Goal: Navigation & Orientation: Find specific page/section

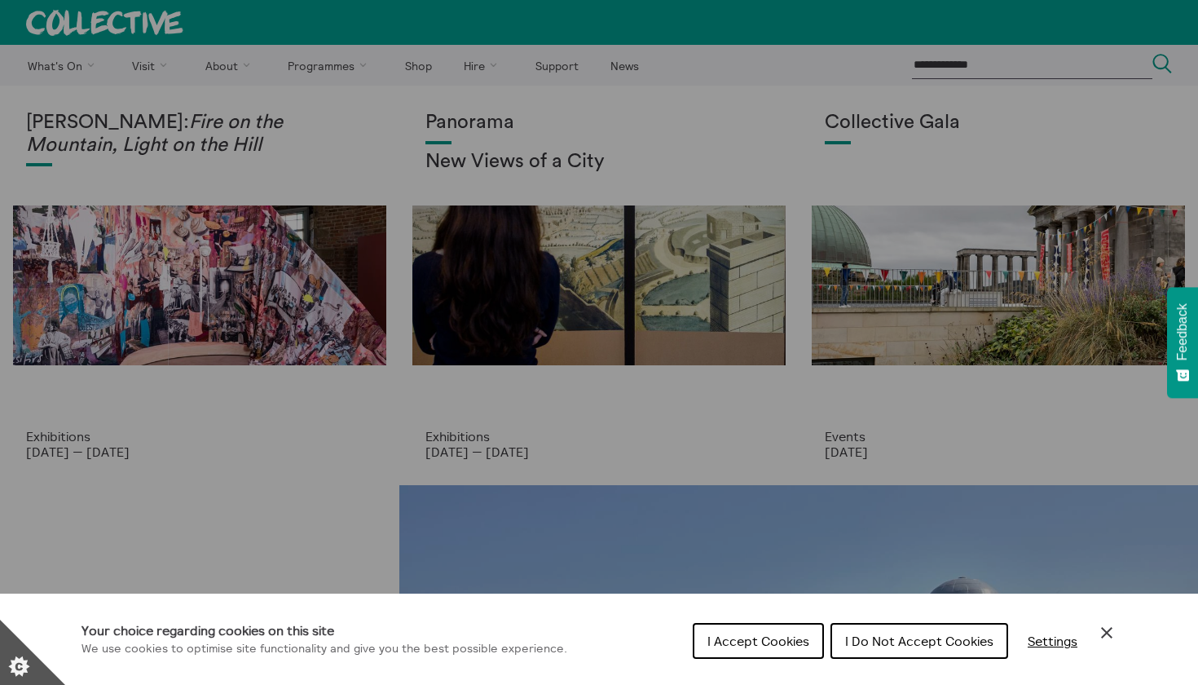
click at [896, 645] on span "I Do Not Accept Cookies" at bounding box center [919, 641] width 148 height 16
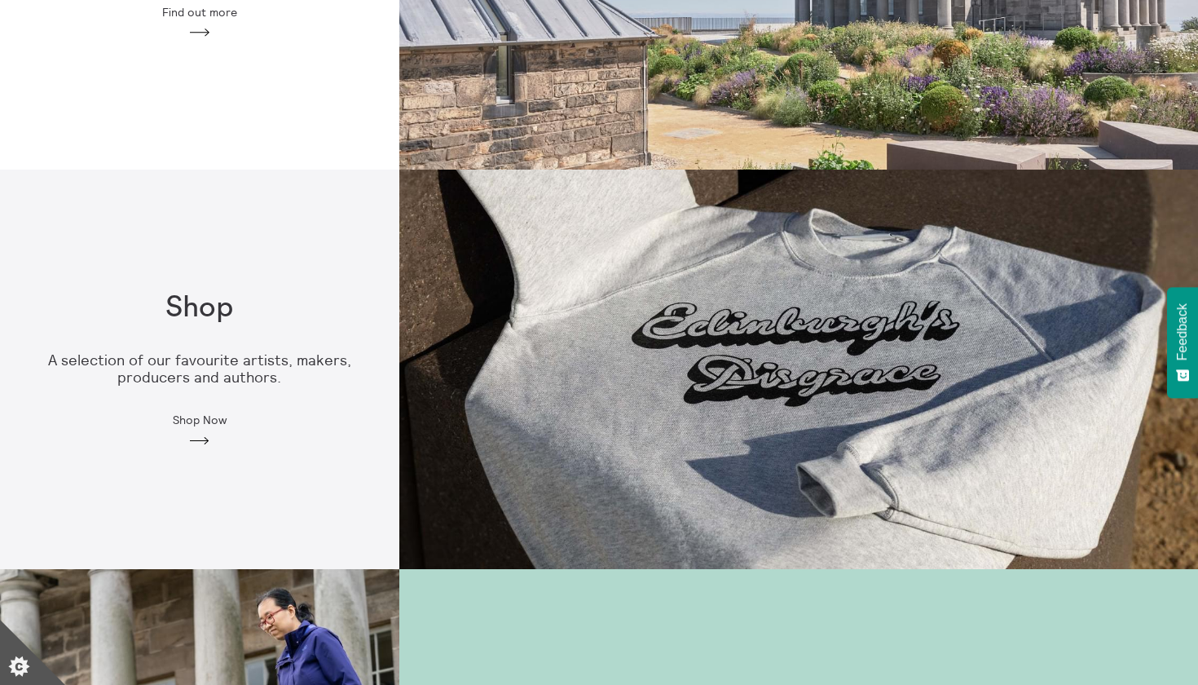
scroll to position [769, 0]
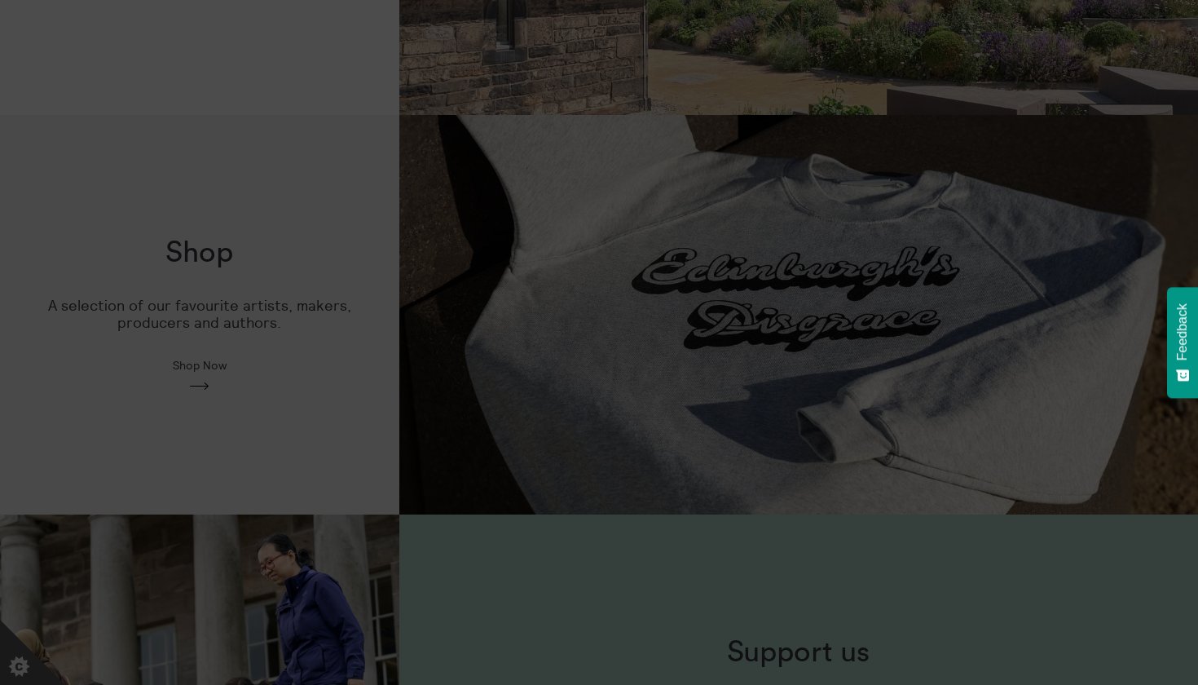
click at [227, 399] on section "**********" at bounding box center [599, 342] width 1198 height 685
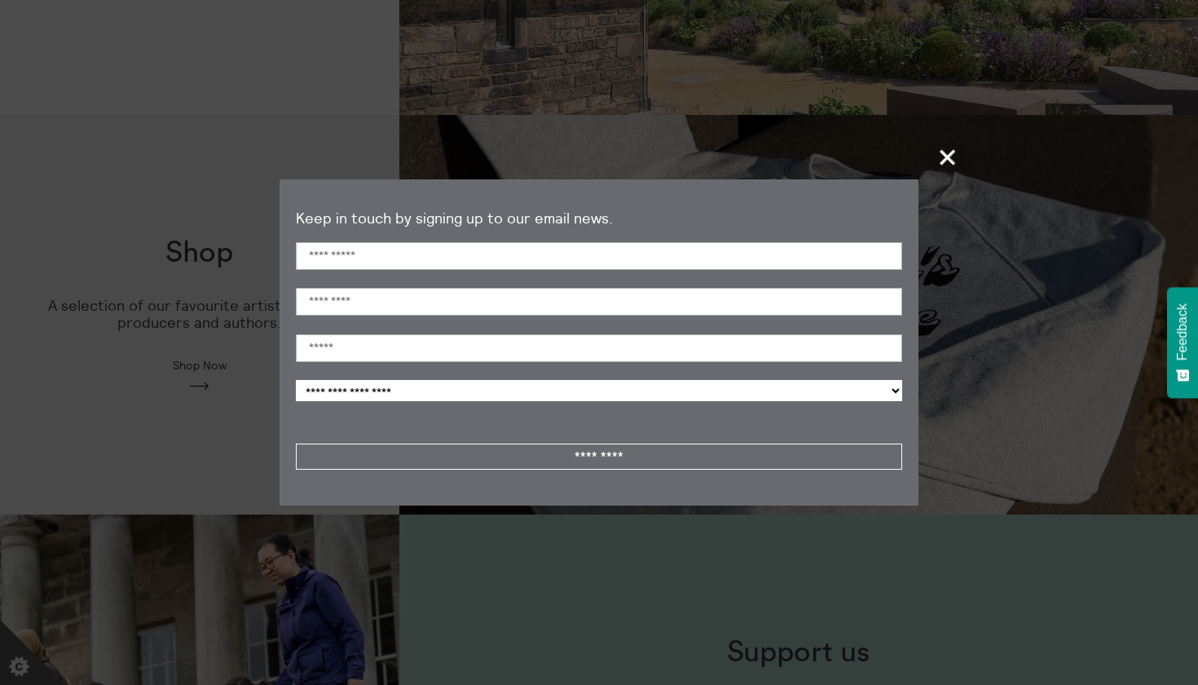
click at [947, 162] on span "+" at bounding box center [948, 157] width 48 height 48
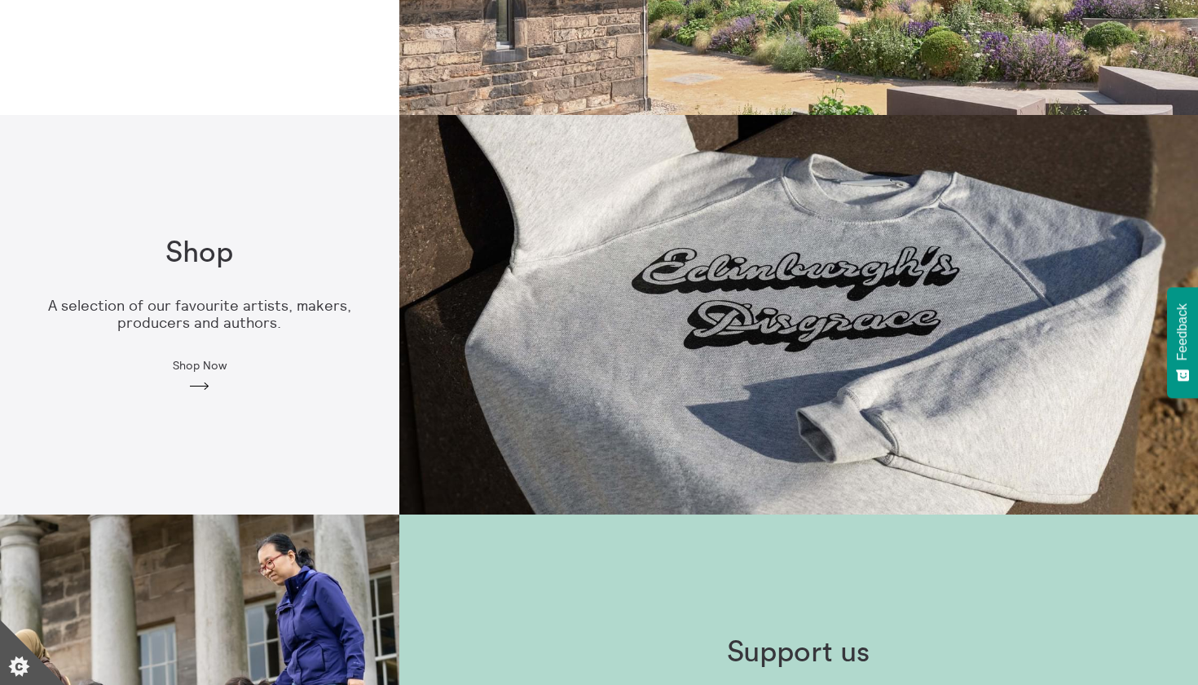
click at [186, 370] on span "Shop Now" at bounding box center [200, 365] width 54 height 13
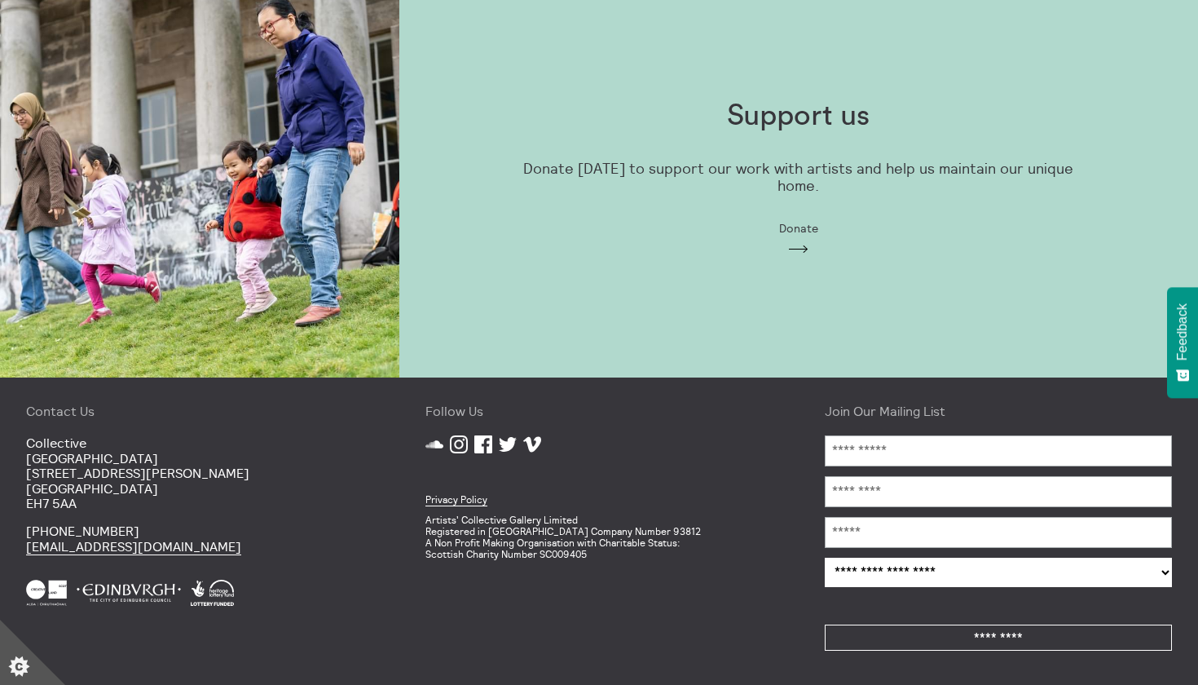
scroll to position [1308, 0]
click at [459, 446] on icon at bounding box center [459, 444] width 18 height 18
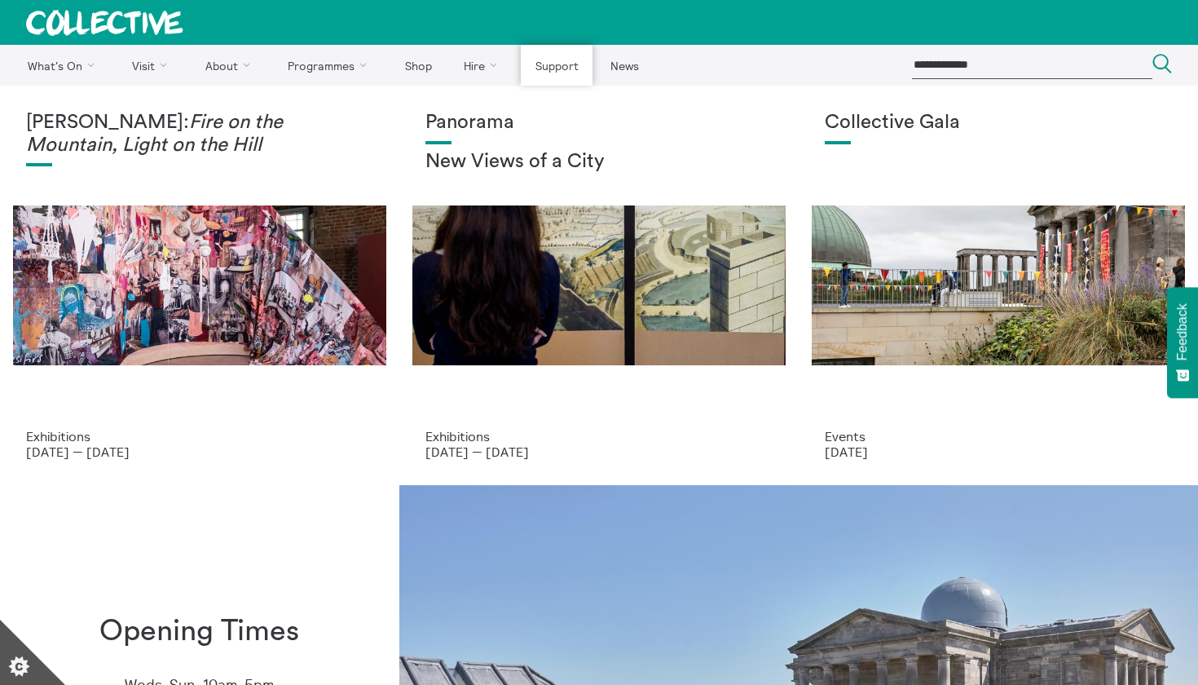
scroll to position [0, 0]
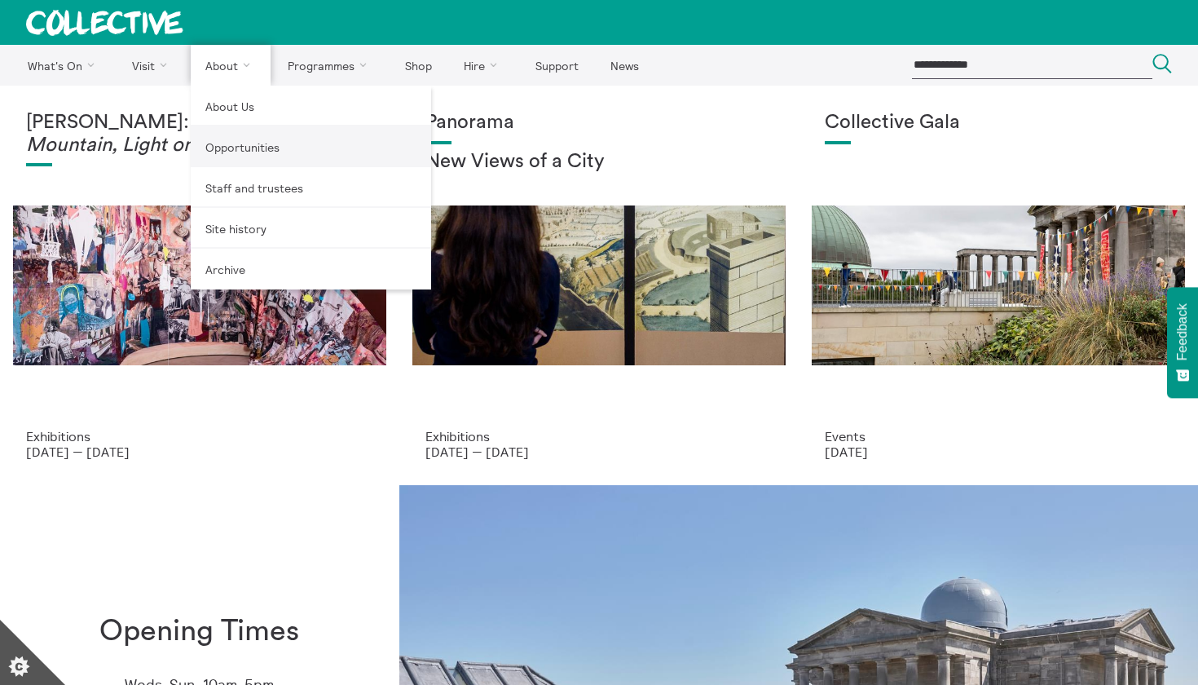
click at [253, 145] on link "Opportunities" at bounding box center [311, 146] width 240 height 41
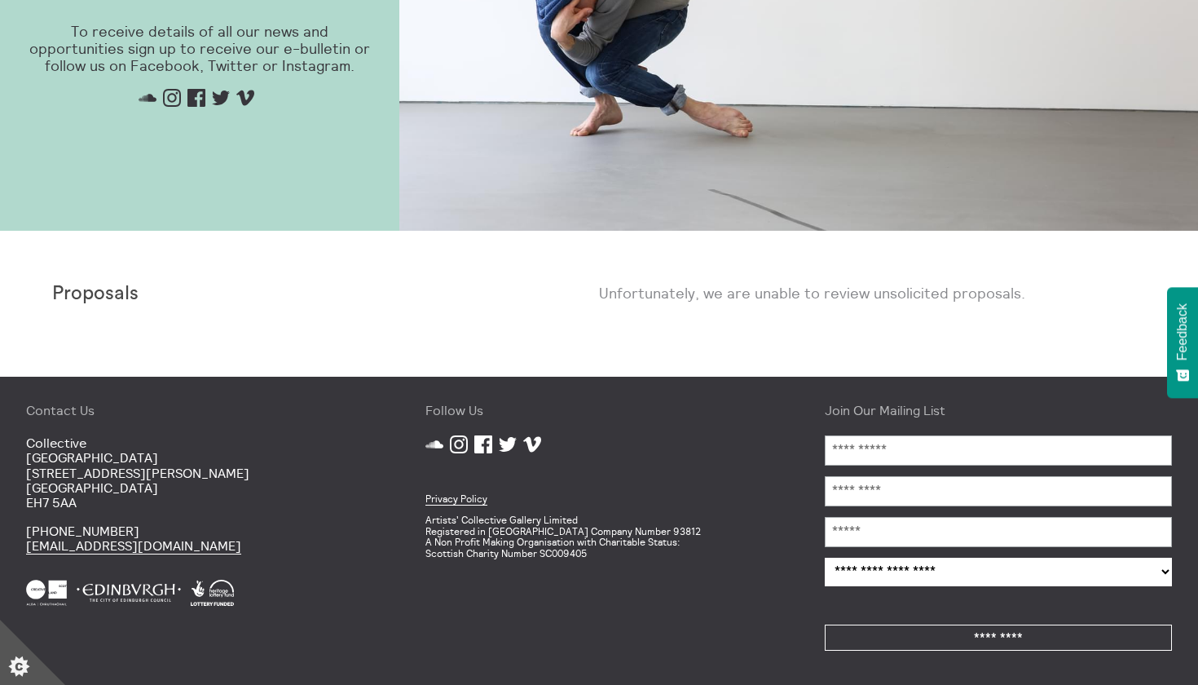
scroll to position [916, 0]
